Goal: Task Accomplishment & Management: Use online tool/utility

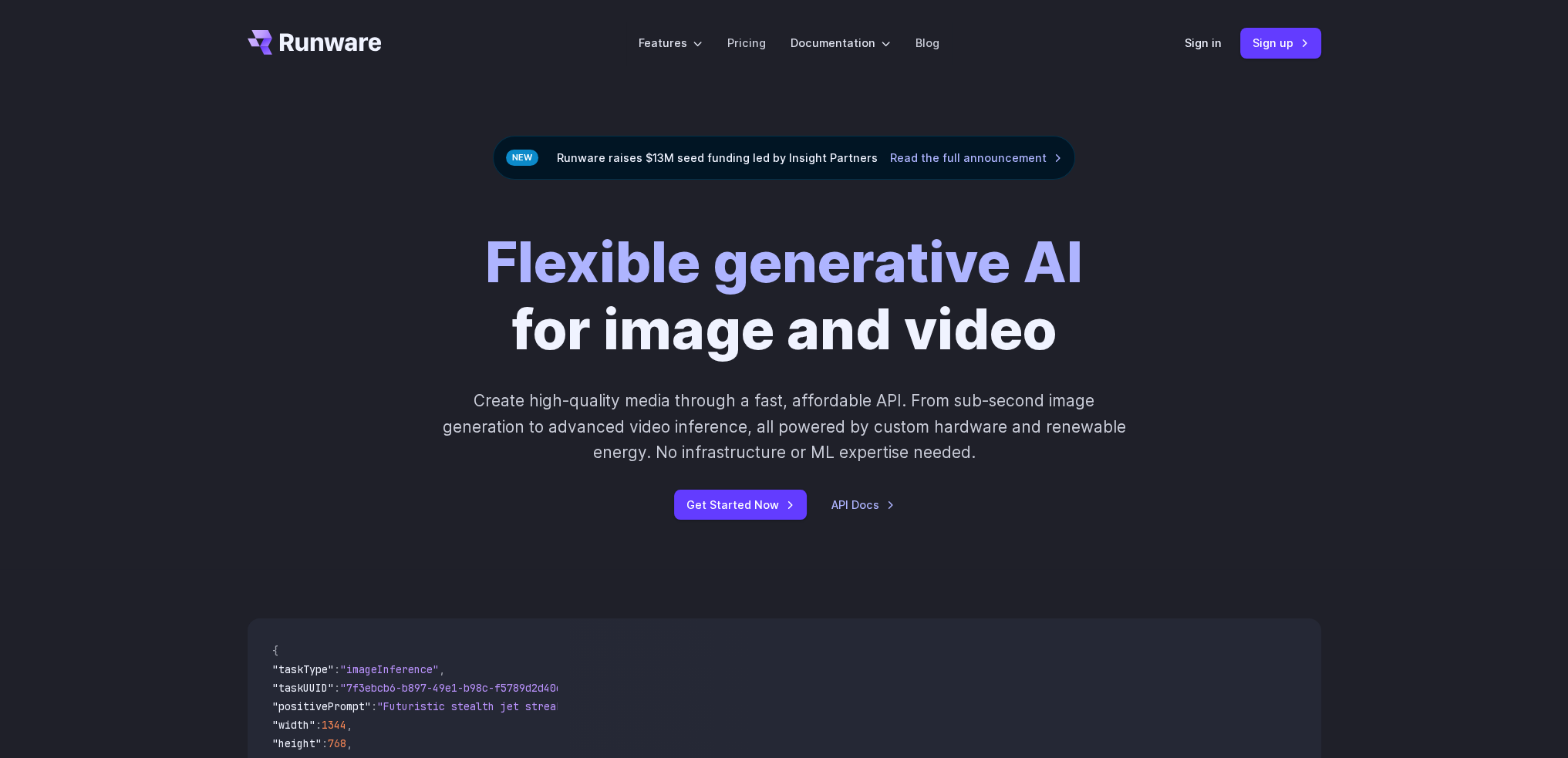
click at [1212, 30] on div "Sign in Sign up" at bounding box center [1252, 43] width 136 height 30
click at [1209, 36] on link "Sign in" at bounding box center [1203, 42] width 37 height 17
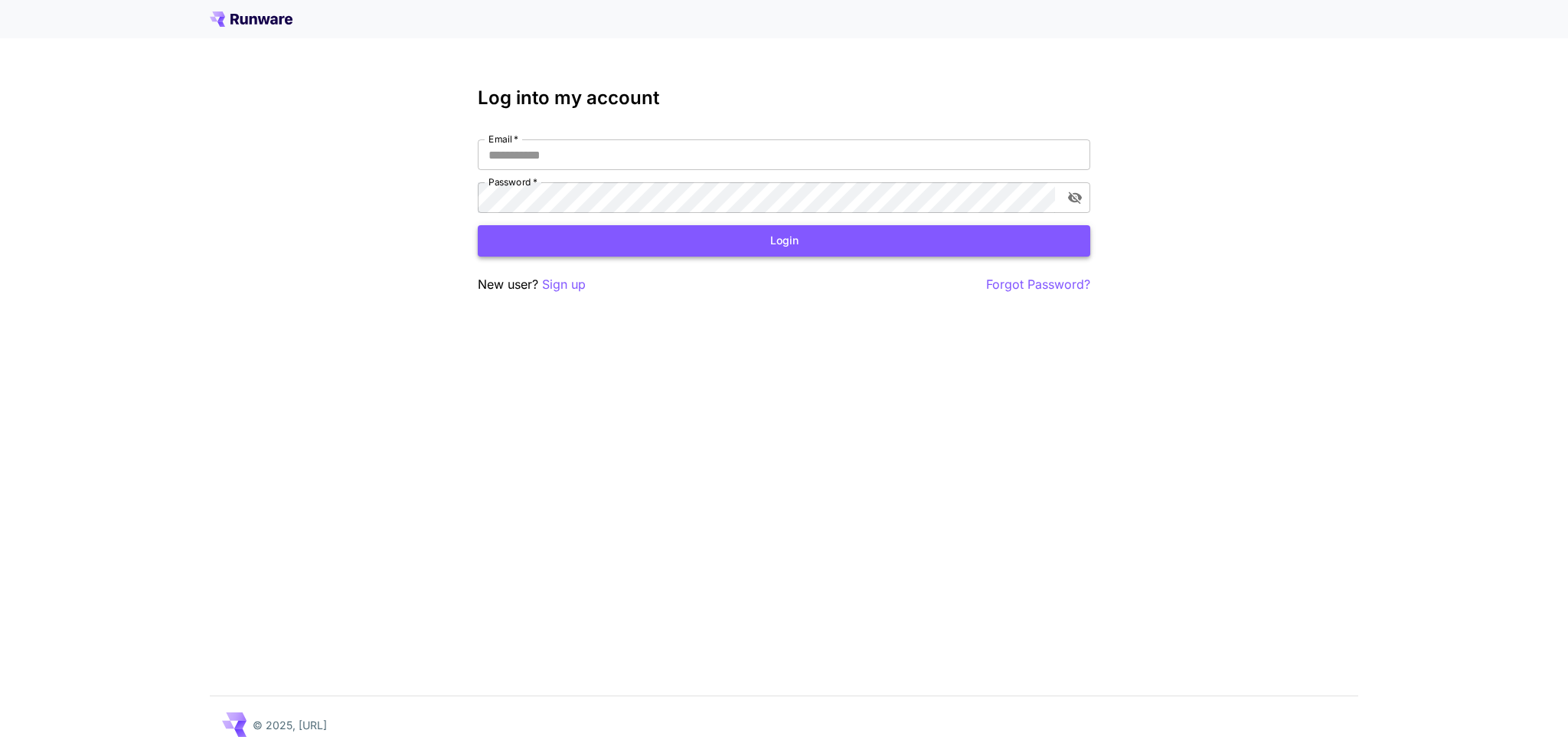
type input "**********"
click at [609, 237] on button "Login" at bounding box center [784, 241] width 613 height 31
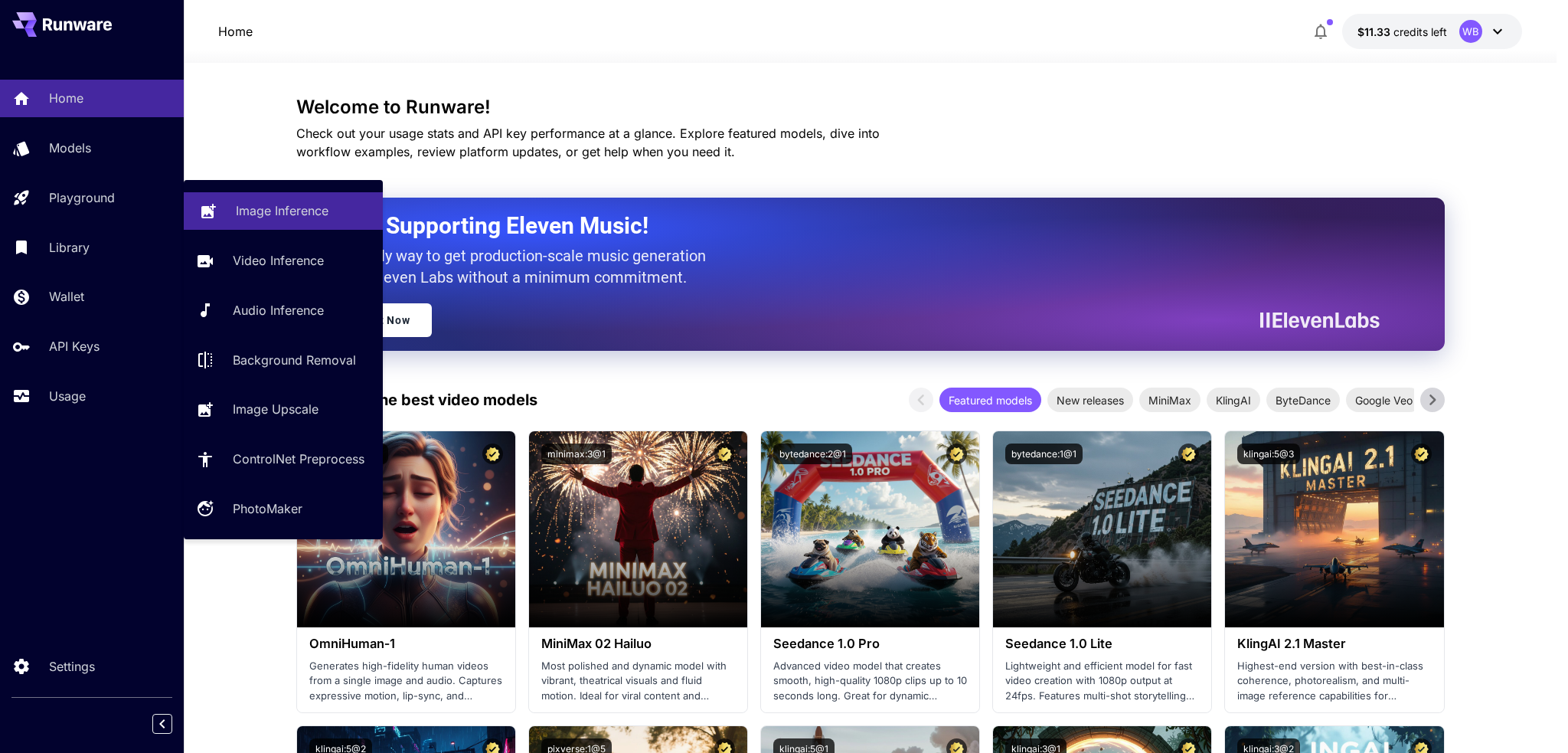
click at [264, 208] on p "Image Inference" at bounding box center [282, 211] width 93 height 18
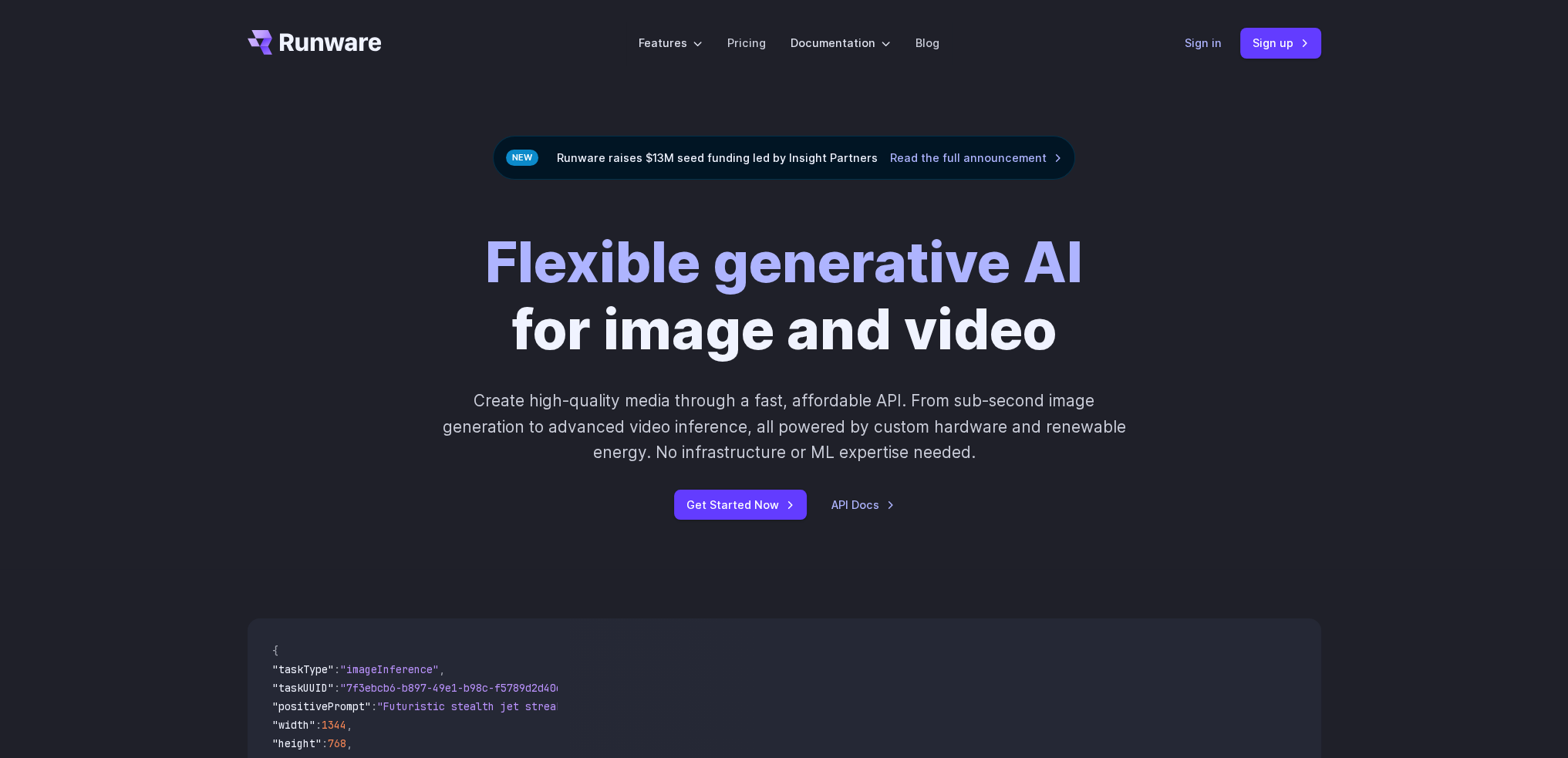
click at [1217, 49] on link "Sign in" at bounding box center [1203, 42] width 37 height 17
